Goal: Task Accomplishment & Management: Use online tool/utility

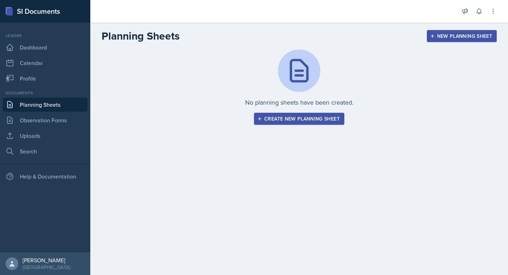
click at [256, 123] on button "Create new planning sheet" at bounding box center [299, 119] width 90 height 12
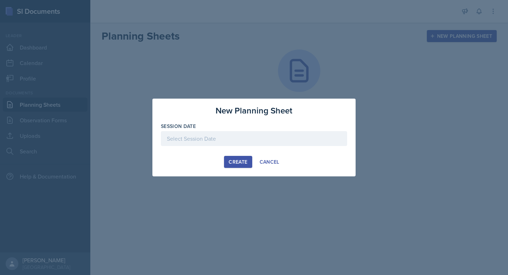
click at [232, 137] on div at bounding box center [254, 138] width 186 height 15
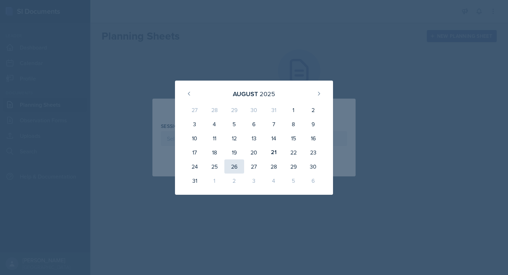
click at [235, 164] on div "26" at bounding box center [235, 166] width 20 height 14
type input "[DATE]"
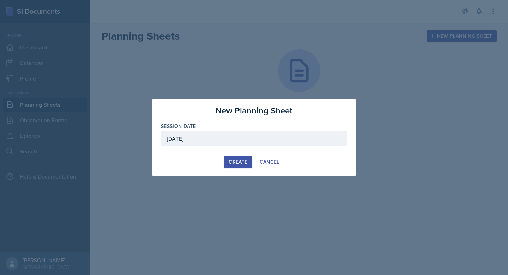
click at [256, 137] on div "[DATE]" at bounding box center [254, 138] width 186 height 15
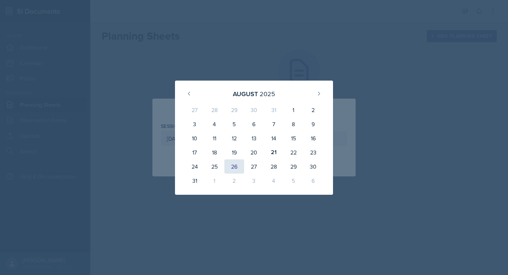
click at [233, 167] on div "26" at bounding box center [235, 166] width 20 height 14
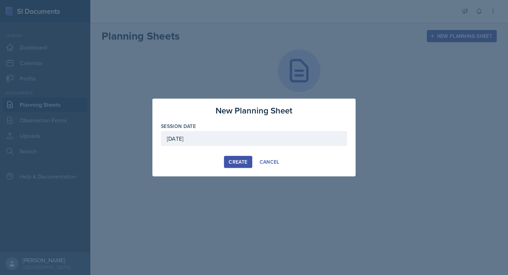
click at [241, 160] on div "Create" at bounding box center [238, 162] width 19 height 6
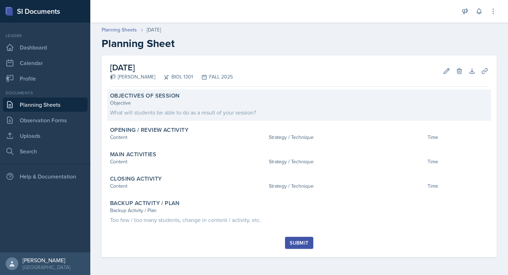
click at [215, 98] on div "Objectives of Session" at bounding box center [299, 95] width 379 height 7
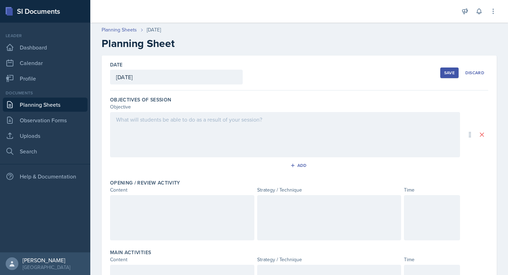
click at [199, 127] on div at bounding box center [285, 134] width 350 height 45
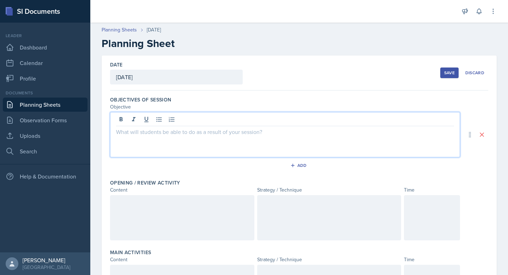
click at [204, 134] on p at bounding box center [285, 131] width 338 height 8
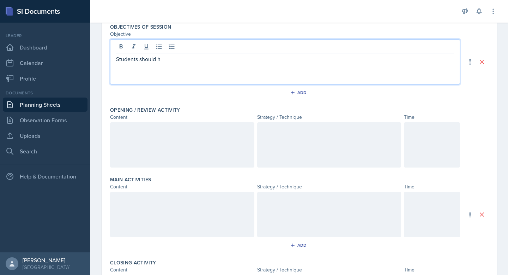
scroll to position [112, 0]
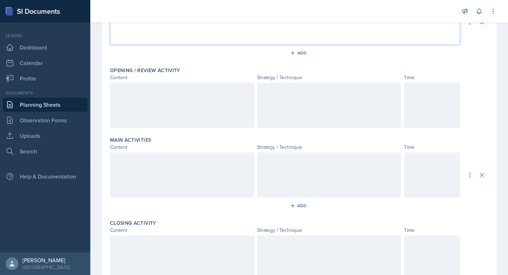
click at [425, 99] on div at bounding box center [432, 105] width 56 height 45
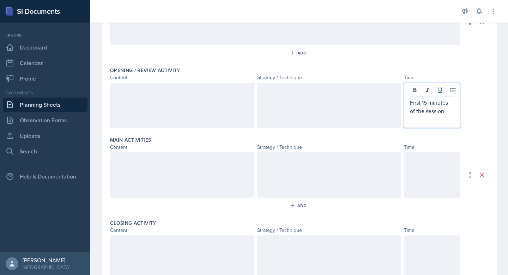
click at [421, 163] on div at bounding box center [432, 174] width 56 height 45
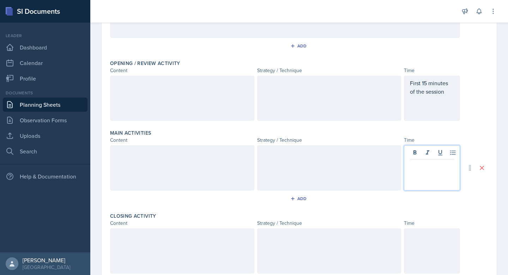
scroll to position [107, 0]
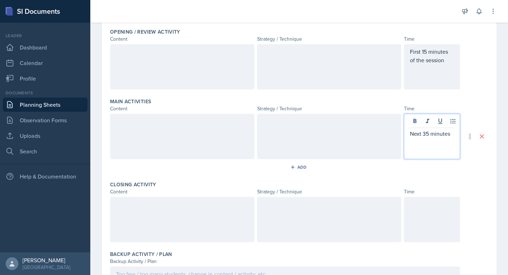
click at [435, 208] on p at bounding box center [432, 204] width 44 height 8
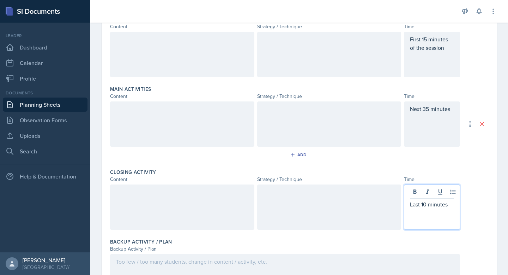
click at [445, 48] on p "First 15 minutes of the session" at bounding box center [432, 43] width 44 height 17
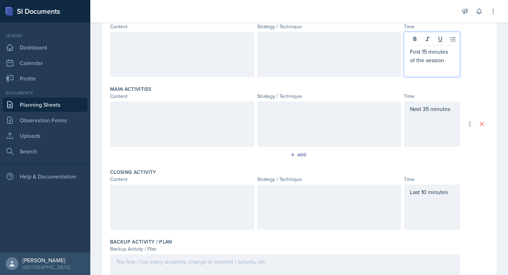
click at [447, 59] on p "First 15 minutes of the session" at bounding box center [432, 55] width 44 height 17
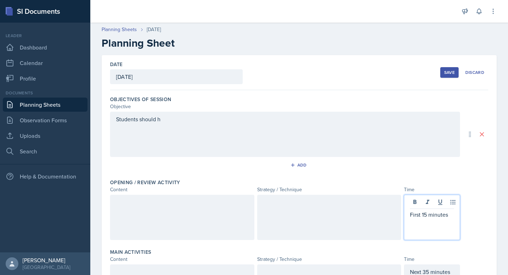
scroll to position [0, 0]
click at [257, 121] on div "Students should h" at bounding box center [285, 134] width 350 height 45
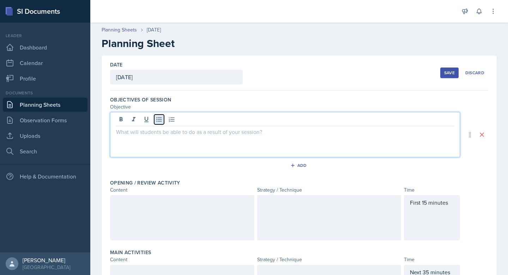
click at [156, 123] on icon at bounding box center [159, 119] width 7 height 7
click at [159, 120] on icon at bounding box center [159, 119] width 7 height 7
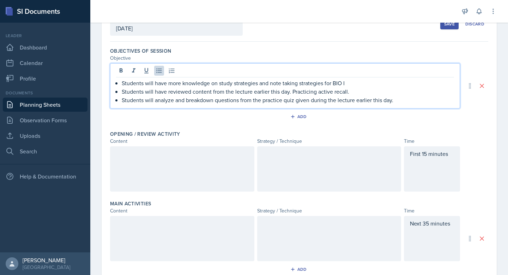
scroll to position [63, 0]
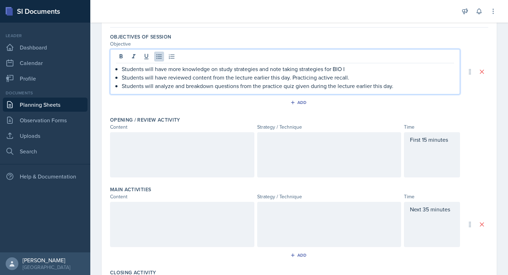
click at [150, 143] on p at bounding box center [182, 139] width 132 height 8
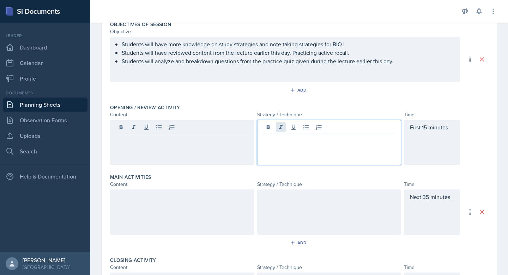
click at [282, 130] on div at bounding box center [329, 142] width 144 height 45
click at [219, 133] on div at bounding box center [182, 142] width 144 height 45
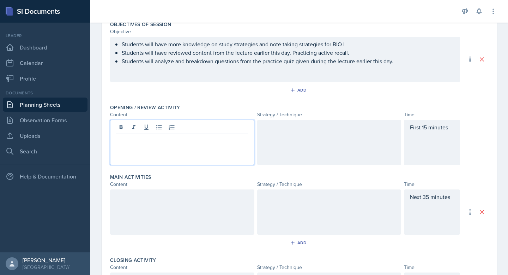
scroll to position [88, 0]
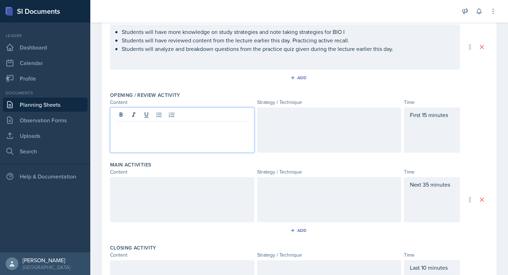
click at [289, 122] on div at bounding box center [329, 129] width 144 height 45
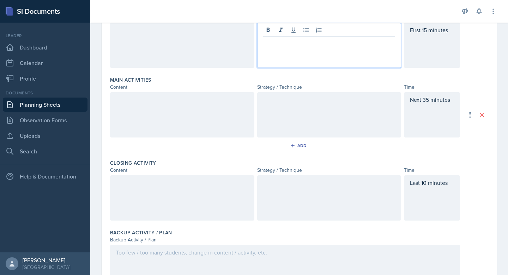
scroll to position [216, 0]
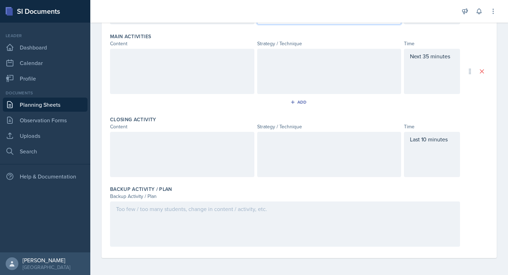
click at [157, 224] on div at bounding box center [285, 223] width 350 height 45
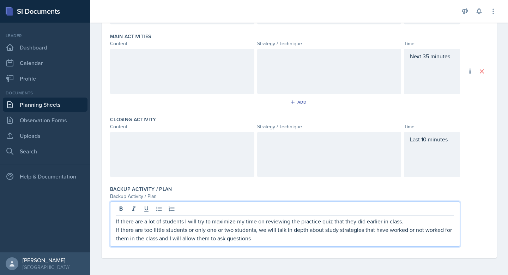
scroll to position [0, 0]
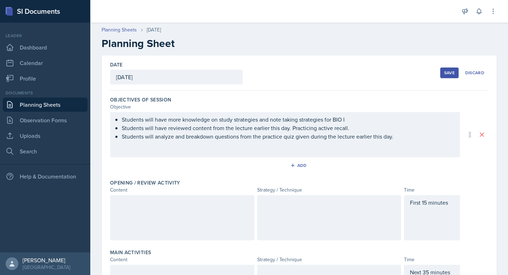
click at [349, 120] on div "Students will have more knowledge on study strategies and note taking strategie…" at bounding box center [285, 134] width 350 height 45
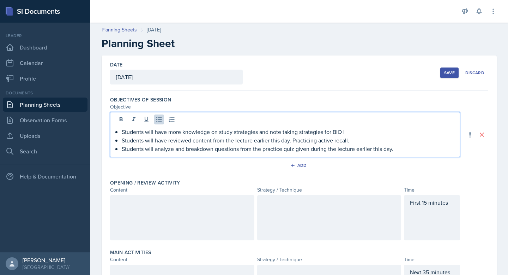
click at [350, 132] on p "Students will have more knowledge on study strategies and note taking strategie…" at bounding box center [288, 131] width 333 height 8
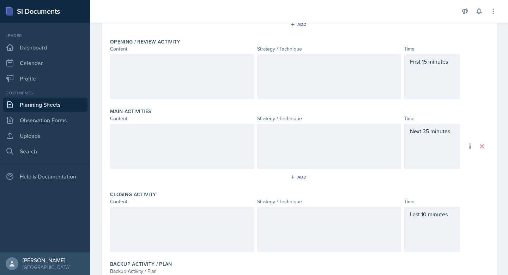
scroll to position [142, 0]
click at [221, 134] on div at bounding box center [182, 145] width 144 height 45
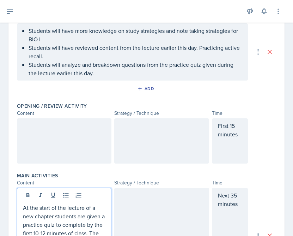
scroll to position [89, 0]
click at [60, 141] on div at bounding box center [64, 140] width 95 height 45
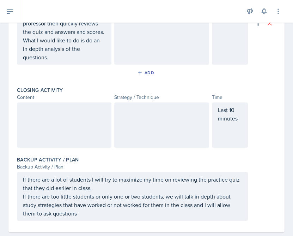
scroll to position [323, 0]
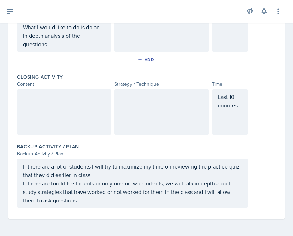
click at [94, 177] on p "If there are a lot of students I will try to maximize my time on reviewing the …" at bounding box center [132, 170] width 219 height 17
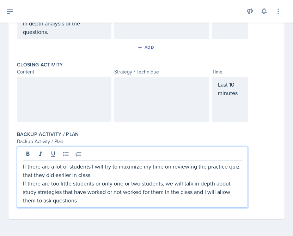
scroll to position [311, 0]
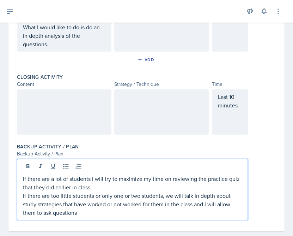
click at [97, 211] on p "If there are too little students or only one or two students, we will talk in d…" at bounding box center [132, 203] width 219 height 25
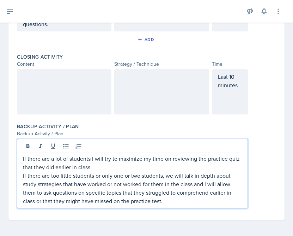
scroll to position [332, 0]
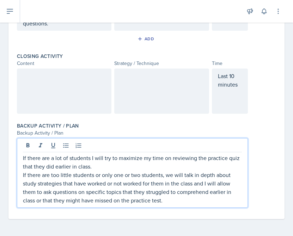
click at [97, 167] on p "If there are a lot of students I will try to maximize my time on reviewing the …" at bounding box center [132, 162] width 219 height 17
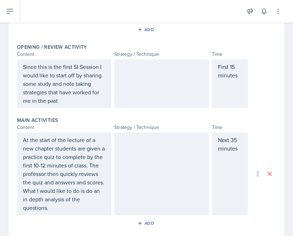
scroll to position [128, 0]
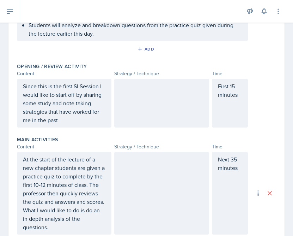
click at [59, 123] on p "Since this is the first SI Session I would like to start off by sharing some st…" at bounding box center [64, 103] width 83 height 42
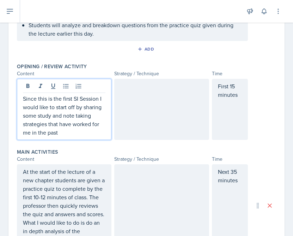
click at [66, 133] on p "Since this is the first SI Session I would like to start off by sharing some st…" at bounding box center [64, 115] width 83 height 42
click at [143, 93] on div at bounding box center [161, 109] width 95 height 61
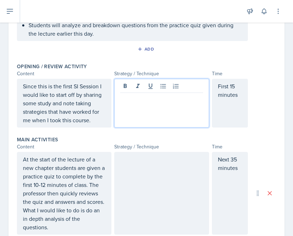
scroll to position [141, 0]
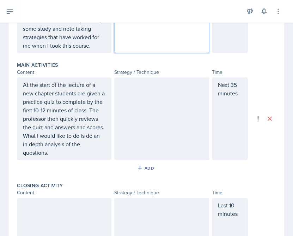
click at [74, 123] on p "At the start of the lecture of a new chapter students are given a practice quiz…" at bounding box center [64, 106] width 83 height 51
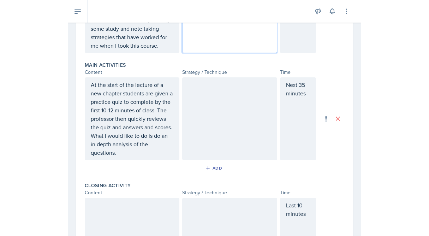
scroll to position [215, 0]
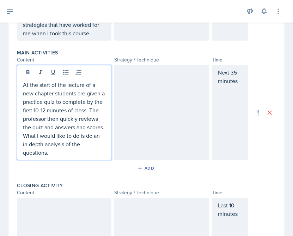
click at [69, 152] on p "What I would like to do is do an in depth analysis of the questions." at bounding box center [64, 143] width 83 height 25
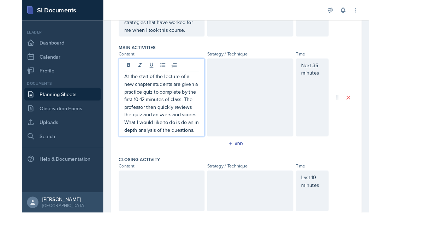
scroll to position [200, 0]
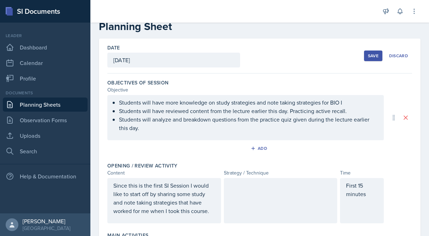
click at [196, 130] on p "Students will analyze and breakdown questions from the practice quiz given duri…" at bounding box center [248, 123] width 259 height 17
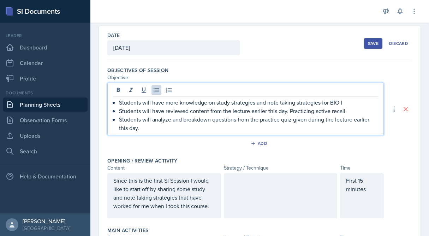
click at [344, 103] on p "Students will have more knowledge on study strategies and note taking strategie…" at bounding box center [248, 102] width 259 height 8
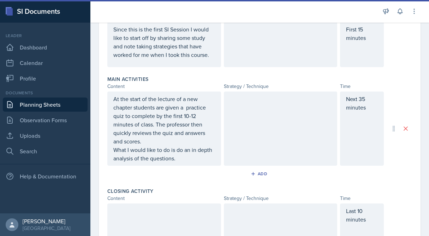
click at [272, 107] on div at bounding box center [281, 128] width 114 height 74
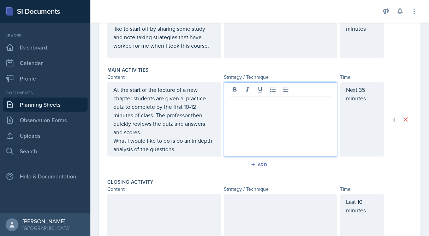
scroll to position [182, 0]
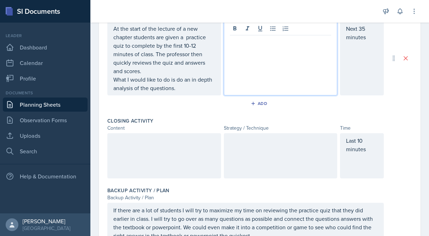
click at [242, 162] on div at bounding box center [281, 155] width 114 height 45
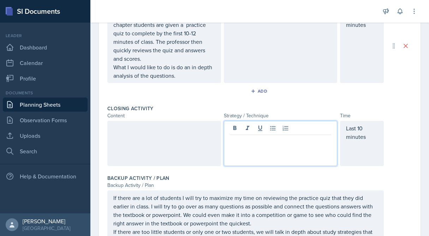
click at [177, 151] on div at bounding box center [164, 143] width 114 height 45
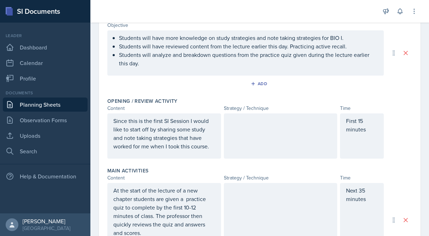
scroll to position [78, 0]
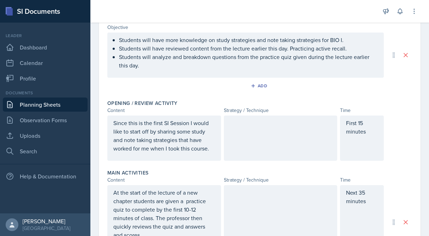
click at [227, 131] on div at bounding box center [281, 137] width 114 height 45
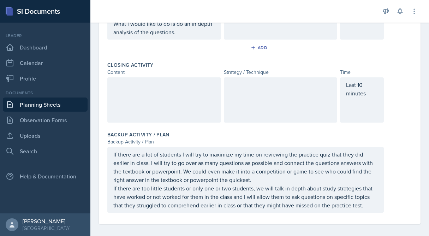
click at [178, 89] on p at bounding box center [164, 85] width 102 height 8
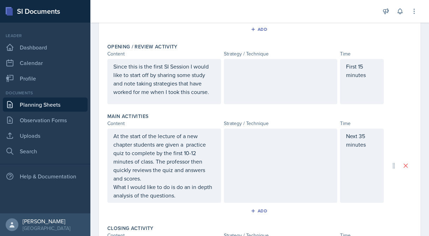
scroll to position [137, 0]
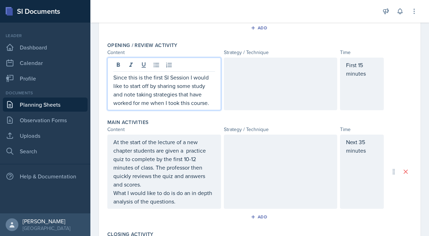
click at [185, 91] on p "Since this is the first SI Session I would like to start off by sharing some st…" at bounding box center [164, 90] width 102 height 34
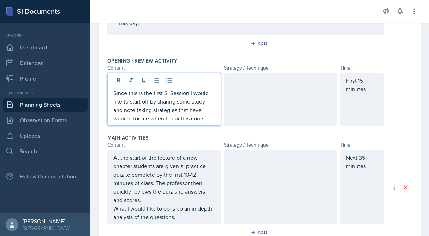
scroll to position [225, 0]
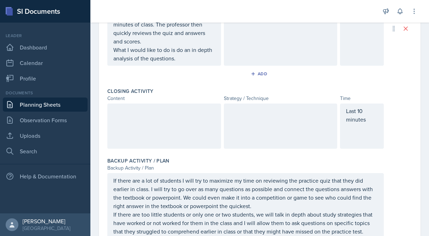
click at [178, 138] on div at bounding box center [164, 125] width 114 height 45
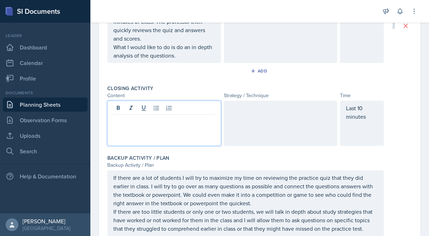
scroll to position [278, 0]
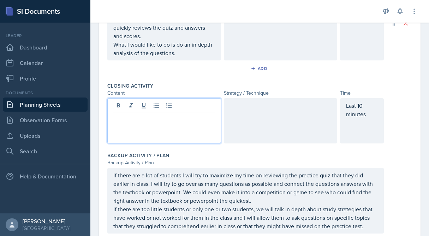
click at [189, 121] on p at bounding box center [164, 118] width 102 height 8
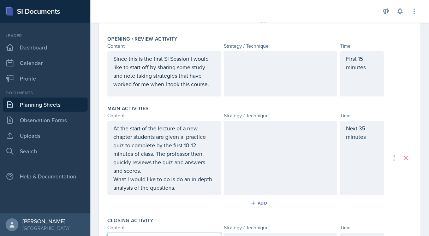
scroll to position [138, 0]
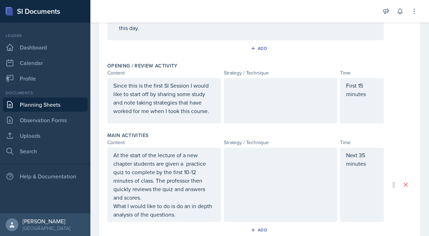
click at [239, 107] on div at bounding box center [281, 100] width 114 height 45
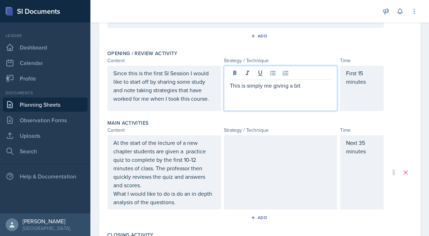
click at [364, 75] on div "First 15 minutes" at bounding box center [362, 88] width 44 height 45
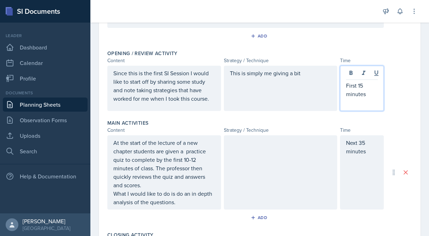
click at [364, 87] on p "First 15 minutes" at bounding box center [362, 89] width 32 height 17
click at [364, 145] on div "Next 35 minutes" at bounding box center [362, 172] width 44 height 74
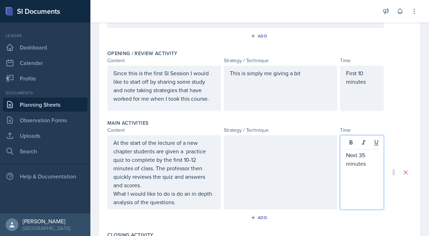
click at [367, 155] on p "Next 35 minutes" at bounding box center [362, 159] width 32 height 17
click at [314, 155] on div at bounding box center [281, 172] width 114 height 74
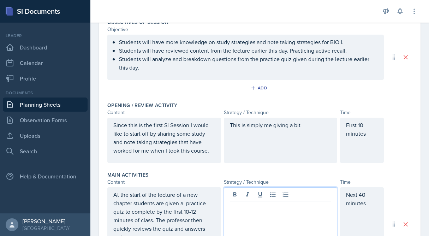
click at [308, 125] on p "This is simply me giving a bit" at bounding box center [281, 125] width 102 height 8
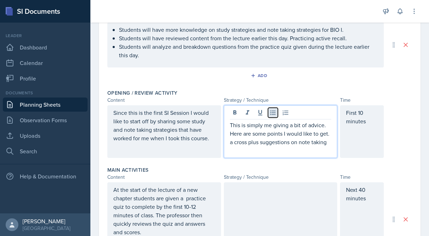
click at [269, 117] on button at bounding box center [273, 113] width 10 height 10
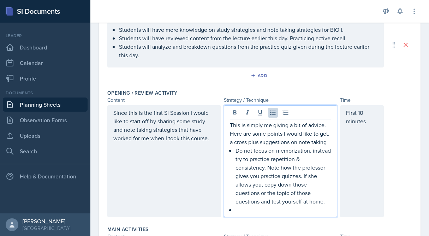
click at [292, 201] on p "Do not focus on memorization, instead try to practice repetition & consistency.…" at bounding box center [284, 175] width 96 height 59
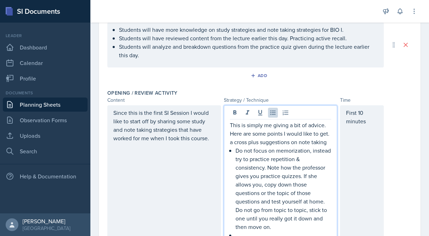
scroll to position [105, 0]
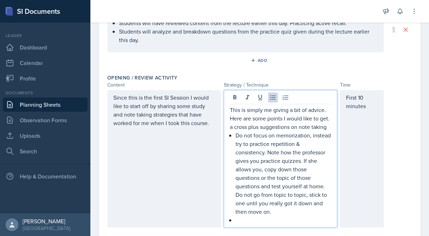
click at [252, 216] on p at bounding box center [284, 220] width 96 height 8
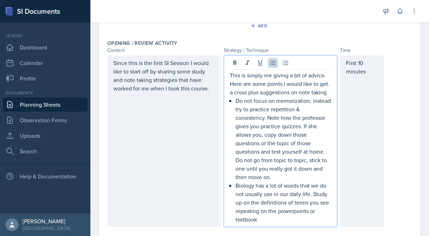
scroll to position [140, 0]
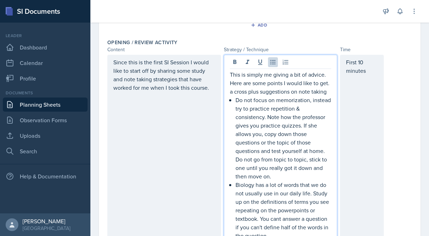
click at [279, 210] on p "Biology has a lot of words that we do not usually use in our daily life. Study …" at bounding box center [284, 209] width 96 height 59
click at [331, 210] on p "Biology has a lot of words that we do not usually use in our daily life. Study …" at bounding box center [284, 209] width 96 height 59
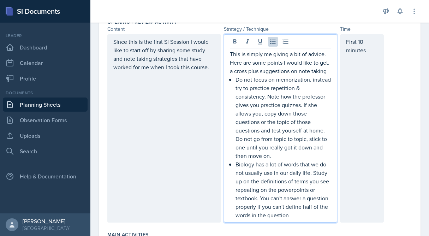
scroll to position [161, 0]
click at [298, 208] on p "Biology has a lot of words that we do not usually use in our daily life. Study …" at bounding box center [284, 189] width 96 height 59
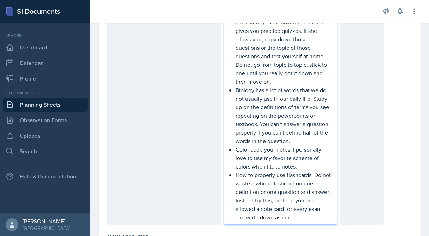
scroll to position [243, 0]
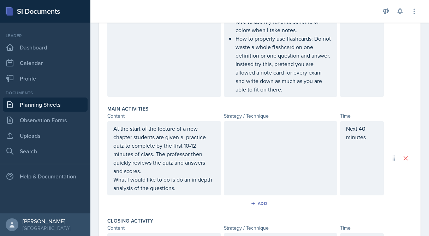
click at [253, 137] on div at bounding box center [281, 158] width 114 height 74
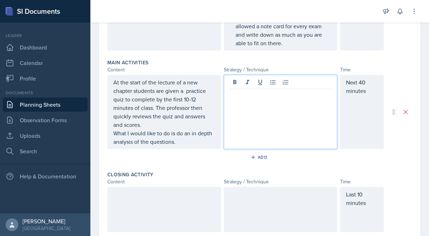
click at [178, 131] on p "What I would like to do is do an in depth analysis of the questions." at bounding box center [164, 137] width 102 height 17
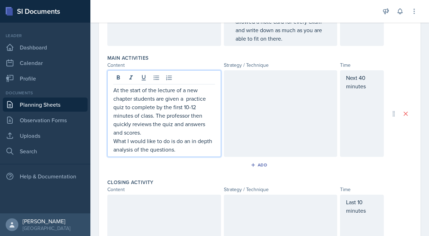
scroll to position [409, 0]
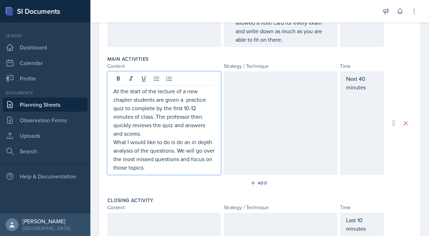
click at [266, 90] on div at bounding box center [281, 122] width 114 height 103
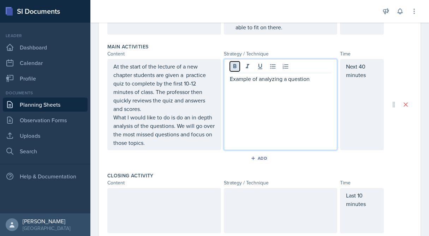
click at [236, 63] on icon at bounding box center [234, 66] width 7 height 7
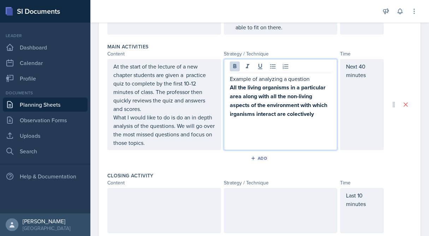
click at [294, 106] on strong "All the living organisms in a particular area along with all the non-living asp…" at bounding box center [279, 100] width 99 height 35
click at [317, 106] on p "All the living organisms in a particular area along with all the non-living asp…" at bounding box center [281, 100] width 102 height 35
click at [232, 104] on strong "All the living organisms in a particular area along with all the non-living asp…" at bounding box center [279, 100] width 99 height 35
click at [321, 112] on div "Example of analyzing a question All the living organisms in a particular area a…" at bounding box center [281, 104] width 114 height 91
click at [320, 104] on p "All the living organisms in a particular area along with all the non-living asp…" at bounding box center [281, 100] width 102 height 35
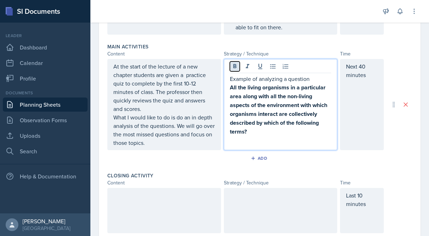
click at [237, 63] on icon at bounding box center [234, 66] width 7 height 7
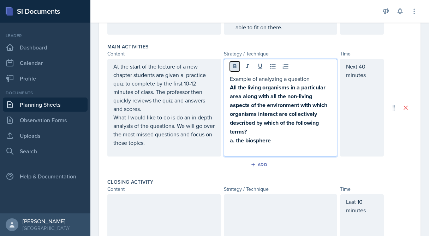
click at [233, 64] on icon at bounding box center [234, 66] width 3 height 4
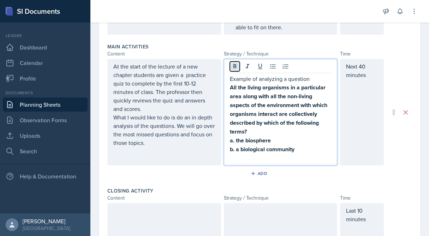
click at [232, 63] on icon at bounding box center [234, 66] width 7 height 7
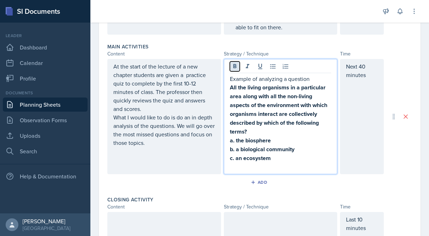
click at [237, 63] on icon at bounding box center [234, 66] width 7 height 7
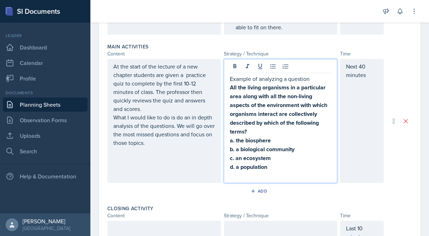
scroll to position [440, 0]
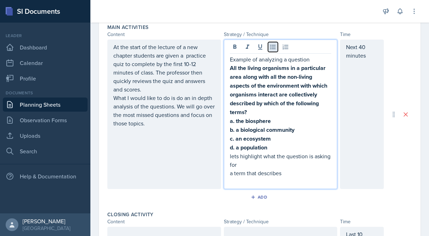
click at [271, 43] on icon at bounding box center [272, 46] width 7 height 7
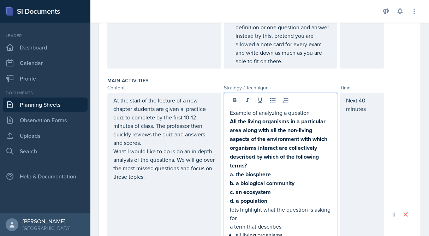
scroll to position [379, 0]
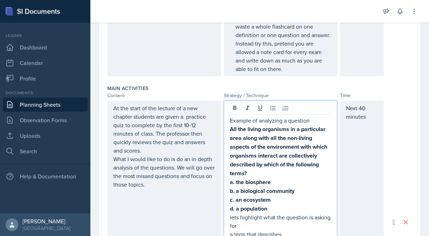
click at [231, 116] on p "Example of analyzing a question" at bounding box center [281, 120] width 102 height 8
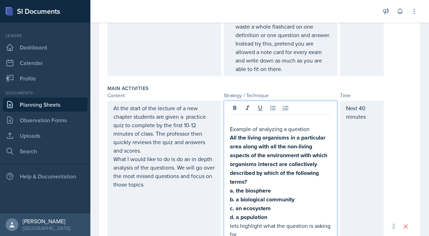
click at [242, 116] on p at bounding box center [281, 120] width 102 height 8
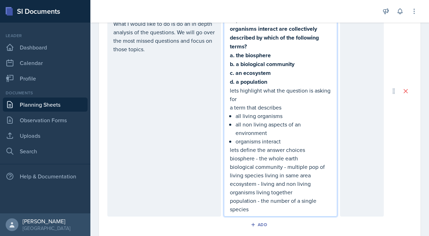
scroll to position [513, 0]
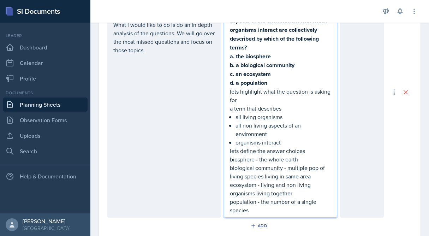
click at [277, 200] on p "population - the number of a single species" at bounding box center [281, 205] width 102 height 17
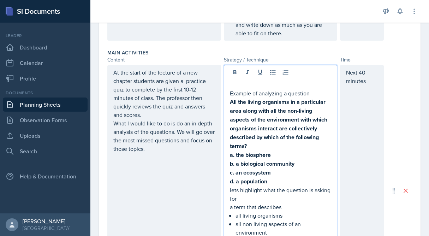
scroll to position [378, 0]
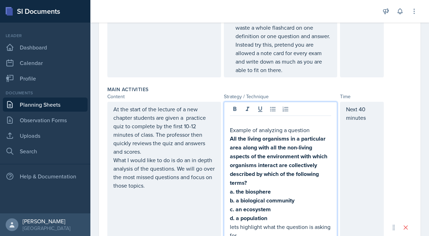
click at [244, 117] on p at bounding box center [281, 121] width 102 height 8
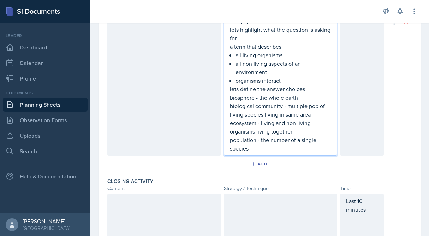
scroll to position [622, 0]
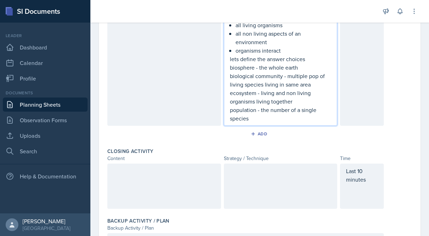
click at [266, 110] on p "population - the number of a single species" at bounding box center [281, 114] width 102 height 17
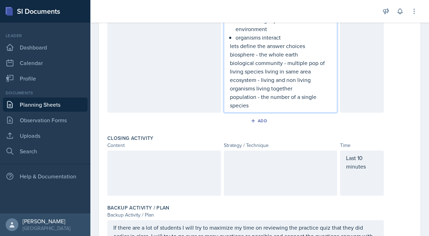
scroll to position [634, 0]
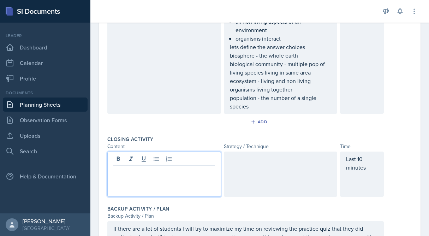
click at [189, 167] on p at bounding box center [164, 171] width 102 height 8
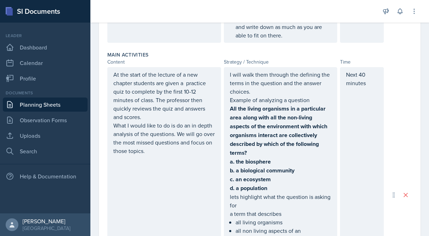
scroll to position [410, 0]
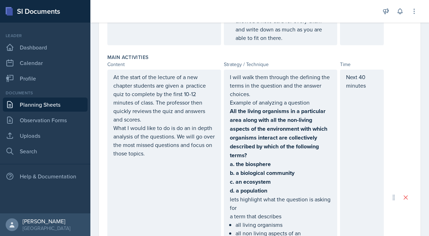
click at [163, 150] on div "At the start of the lecture of a new chapter students are given a practice quiz…" at bounding box center [164, 198] width 114 height 256
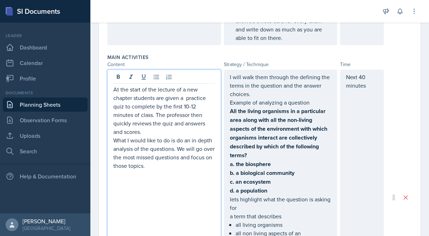
scroll to position [423, 0]
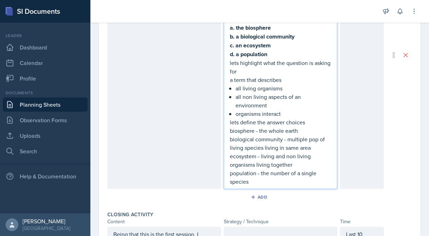
click at [259, 169] on p "population - the number of a single species" at bounding box center [281, 177] width 102 height 17
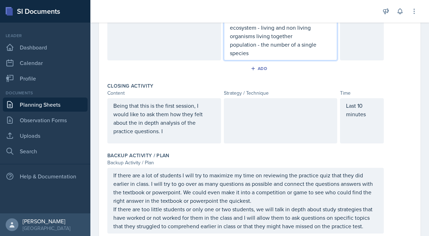
scroll to position [703, 0]
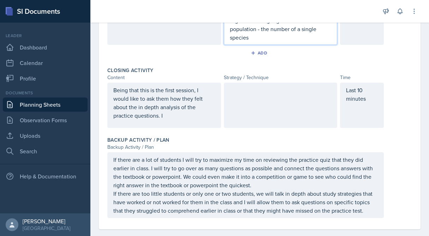
click at [146, 108] on p "Being that this is the first session, I would like to ask them how they felt ab…" at bounding box center [164, 103] width 102 height 34
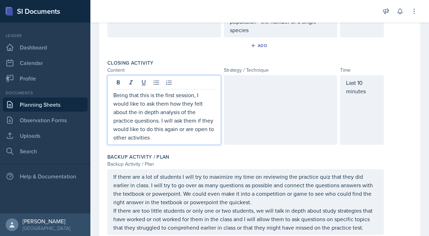
click at [272, 78] on div at bounding box center [281, 110] width 114 height 70
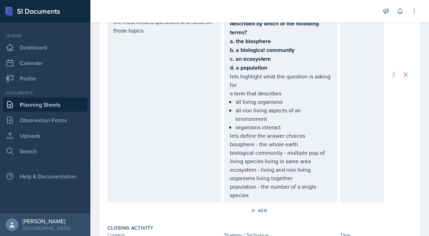
scroll to position [530, 0]
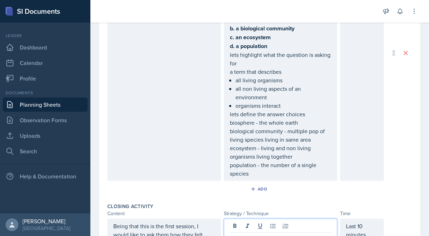
click at [254, 166] on p "population - the number of a single species" at bounding box center [281, 169] width 102 height 17
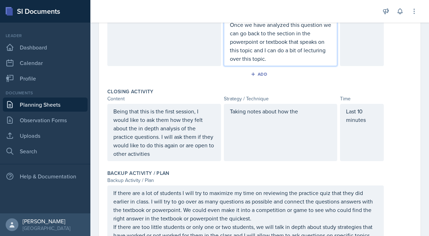
click at [285, 127] on div "Taking notes about how the" at bounding box center [281, 132] width 114 height 57
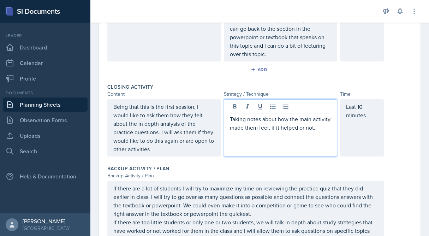
scroll to position [745, 0]
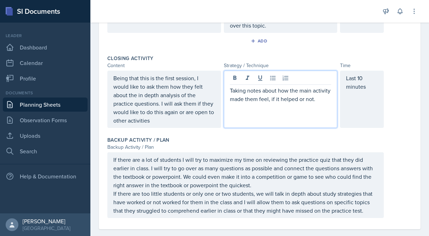
click at [368, 200] on p "If there are too little students or only one or two students, we will talk in d…" at bounding box center [245, 201] width 264 height 25
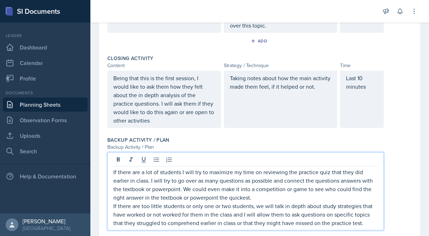
click at [138, 216] on p "If there are too little students or only one or two students, we will talk in d…" at bounding box center [245, 214] width 264 height 25
click at [136, 215] on p "If there are too little students or only one or two students, we will talk in d…" at bounding box center [245, 214] width 264 height 25
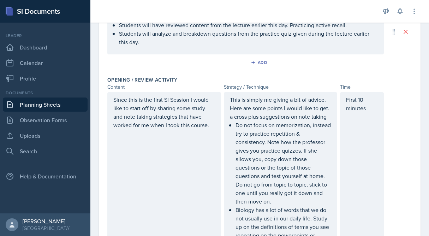
scroll to position [71, 0]
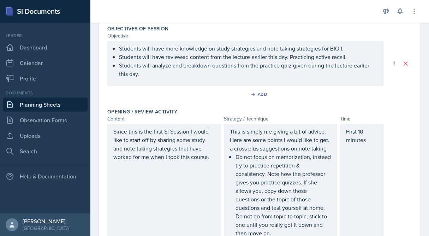
click at [201, 82] on div "Students will have more knowledge on study strategies and note taking strategie…" at bounding box center [245, 63] width 276 height 45
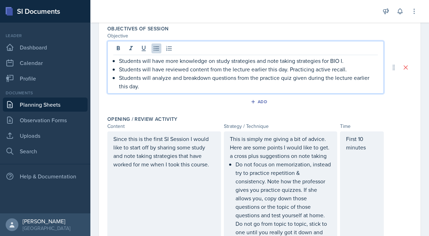
scroll to position [83, 0]
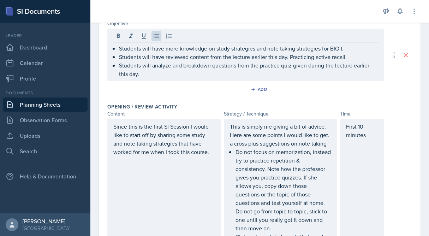
click at [200, 78] on div "Students will have more knowledge on study strategies and note taking strategie…" at bounding box center [245, 55] width 276 height 53
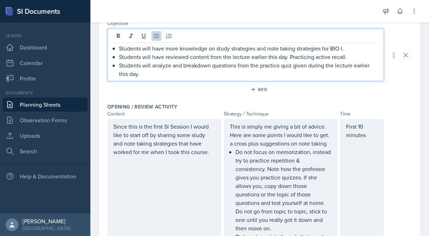
click at [189, 77] on p "Students will analyze and breakdown questions from the practice quiz given duri…" at bounding box center [248, 69] width 259 height 17
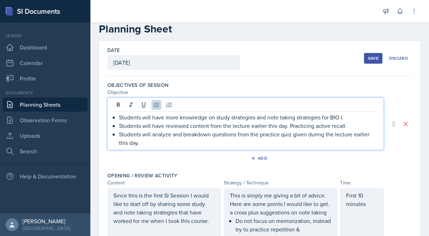
scroll to position [0, 0]
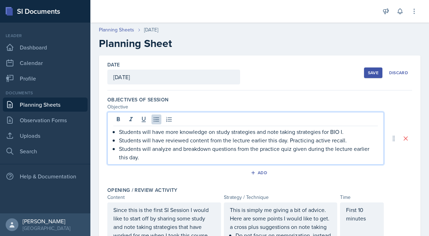
click at [369, 70] on div "Save" at bounding box center [373, 73] width 11 height 6
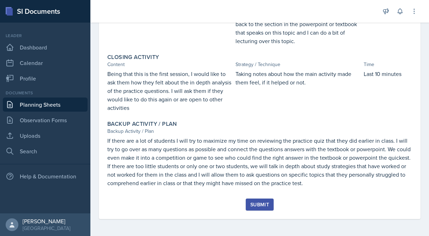
scroll to position [588, 0]
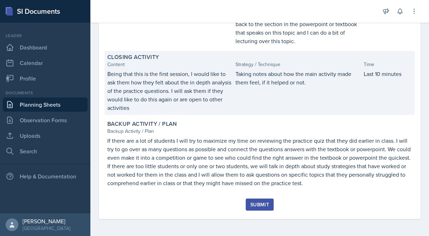
click at [302, 70] on p "Taking notes about how the main activity made them feel, if it helped or not." at bounding box center [298, 78] width 125 height 17
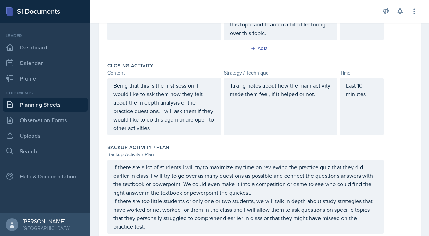
scroll to position [754, 0]
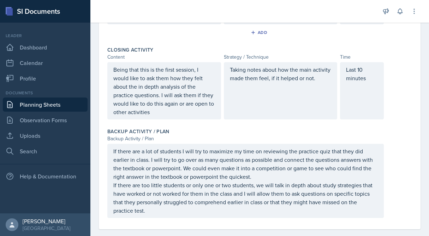
click at [300, 79] on div "Taking notes about how the main activity made them feel, if it helped or not." at bounding box center [281, 90] width 114 height 57
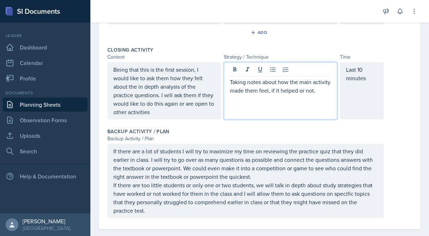
click at [316, 81] on p "Taking notes about how the main activity made them feel, if it helped or not." at bounding box center [281, 86] width 102 height 17
click at [186, 103] on p "Being that this is the first session, I would like to ask them how they felt ab…" at bounding box center [164, 90] width 102 height 51
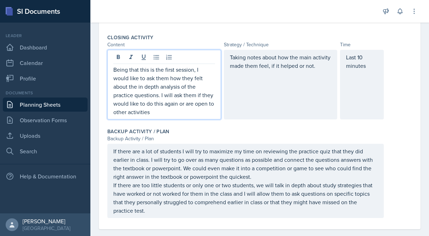
click at [245, 78] on div "Taking notes about how the main activity made them feel, if it helped or not." at bounding box center [281, 85] width 114 height 70
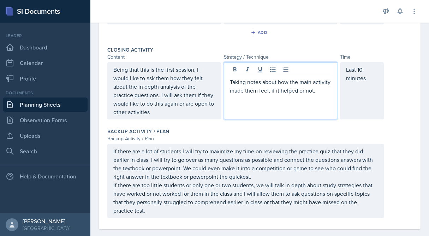
click at [230, 78] on p "Taking notes about how the main activity made them feel, if it helped or not." at bounding box center [281, 86] width 102 height 17
click at [274, 66] on icon at bounding box center [272, 69] width 7 height 7
click at [251, 103] on p at bounding box center [281, 107] width 102 height 8
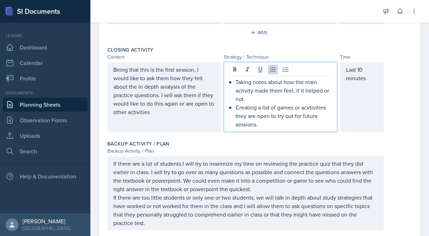
click at [311, 103] on p "Creating a list of games or acvtivities they are open to try out for future ses…" at bounding box center [284, 115] width 96 height 25
click at [318, 103] on p "Creating a list of games or acvtivities they are open to try out for future ses…" at bounding box center [284, 115] width 96 height 25
click at [311, 103] on p "Creating a list of games or acvtivities they are open to try out for future ses…" at bounding box center [284, 115] width 96 height 25
click at [289, 115] on p "Creating a list of games or activities they are open to try out for future sess…" at bounding box center [284, 115] width 96 height 25
click at [258, 90] on p "Taking notes about how the main activity made them feel, if it helped or not." at bounding box center [284, 90] width 96 height 25
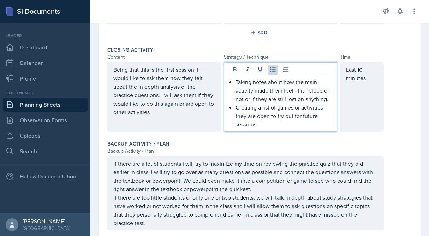
click at [268, 114] on p "Creating a list of games or activities they are open to try out for future sess…" at bounding box center [284, 115] width 96 height 25
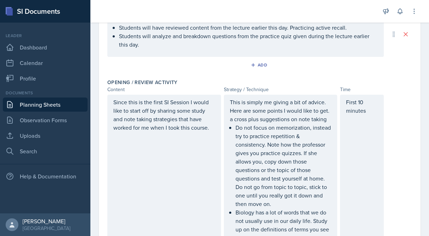
scroll to position [0, 0]
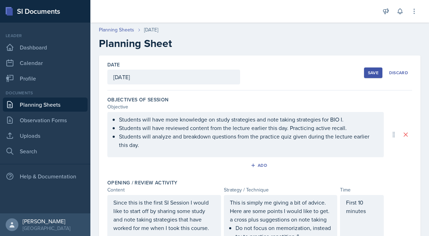
click at [368, 73] on div "Save" at bounding box center [373, 73] width 11 height 6
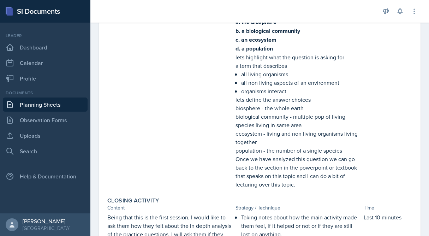
scroll to position [430, 0]
